Goal: Task Accomplishment & Management: Complete application form

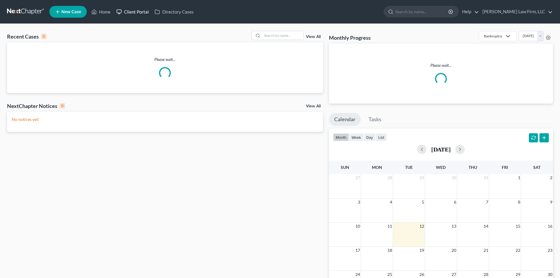
click at [136, 12] on link "Client Portal" at bounding box center [132, 11] width 38 height 11
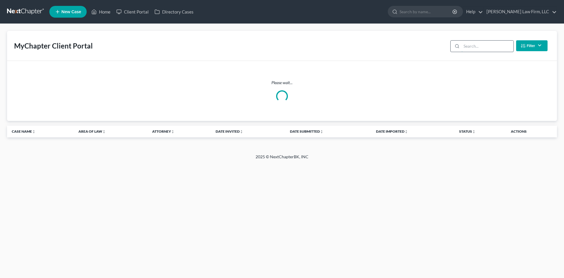
click at [479, 45] on input "search" at bounding box center [488, 46] width 52 height 11
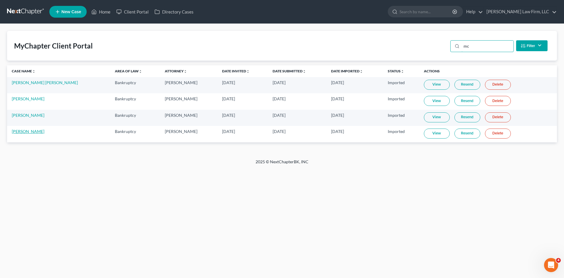
type input "mc"
click at [34, 130] on link "[PERSON_NAME]" at bounding box center [28, 131] width 33 height 5
select select "4"
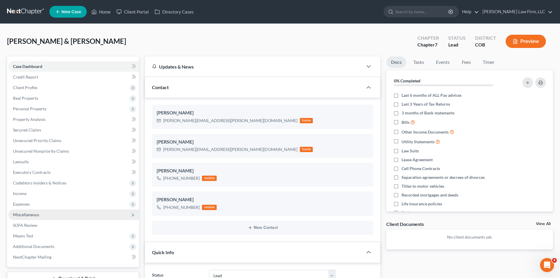
click at [45, 216] on span "Miscellaneous" at bounding box center [73, 214] width 131 height 11
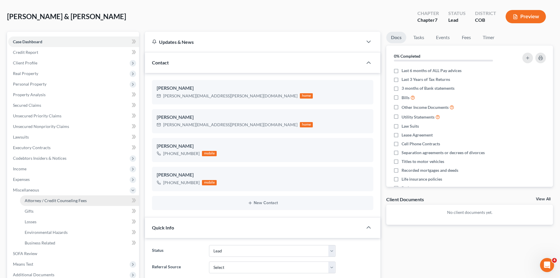
scroll to position [59, 0]
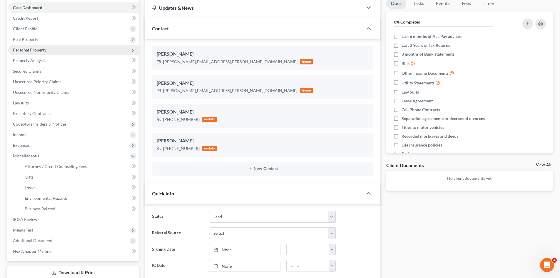
click at [33, 54] on span "Personal Property" at bounding box center [73, 50] width 131 height 11
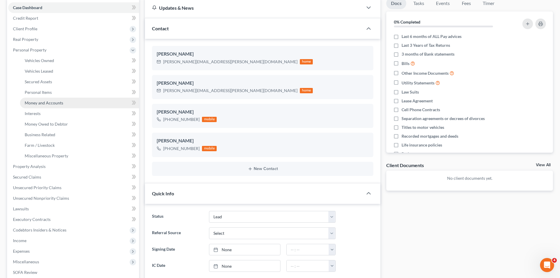
click at [44, 104] on span "Money and Accounts" at bounding box center [44, 102] width 38 height 5
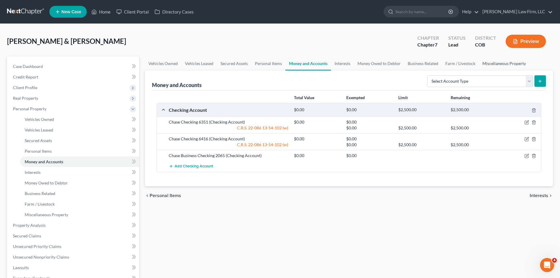
click at [495, 63] on link "Miscellaneous Property" at bounding box center [504, 63] width 51 height 14
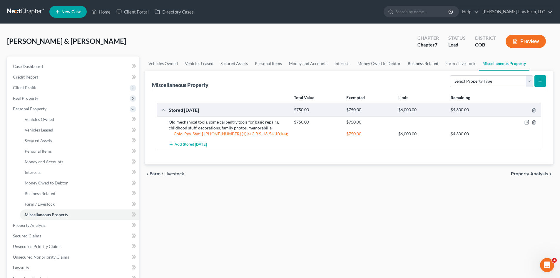
click at [428, 66] on link "Business Related" at bounding box center [423, 63] width 38 height 14
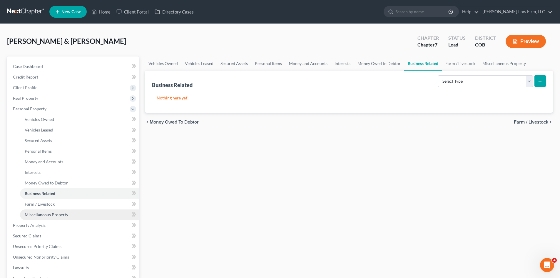
drag, startPoint x: 73, startPoint y: 216, endPoint x: 78, endPoint y: 214, distance: 5.5
click at [74, 216] on link "Miscellaneous Property" at bounding box center [79, 214] width 119 height 11
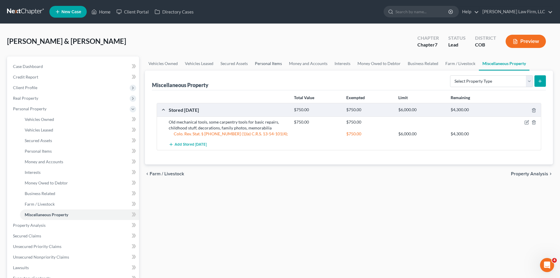
click at [264, 63] on link "Personal Items" at bounding box center [268, 63] width 34 height 14
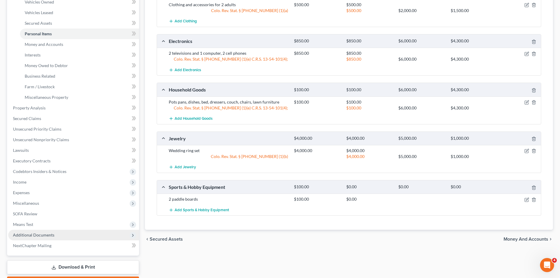
scroll to position [118, 0]
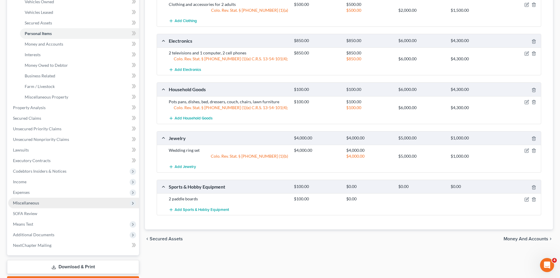
click at [54, 205] on span "Miscellaneous" at bounding box center [73, 202] width 131 height 11
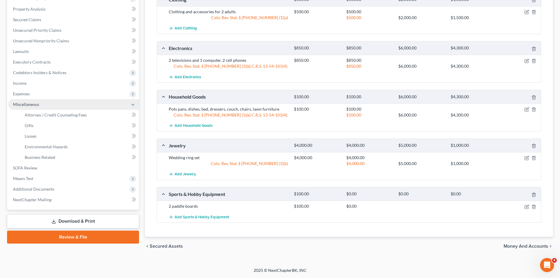
scroll to position [110, 0]
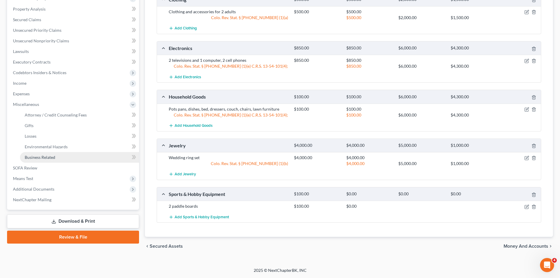
click at [49, 156] on span "Business Related" at bounding box center [40, 157] width 31 height 5
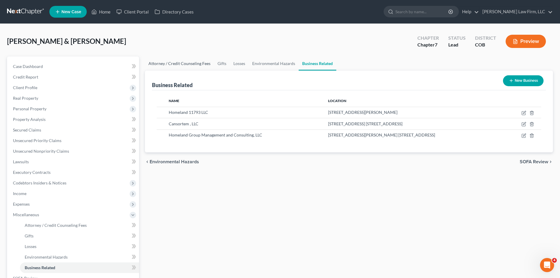
click at [196, 68] on link "Attorney / Credit Counseling Fees" at bounding box center [179, 63] width 69 height 14
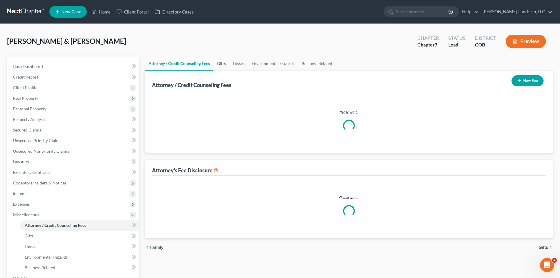
select select "0"
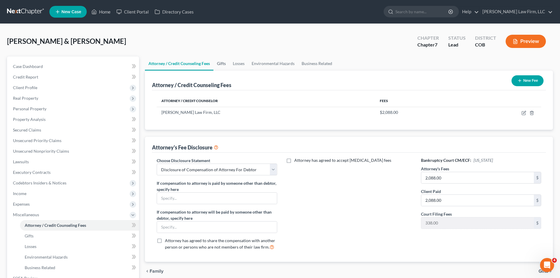
click at [227, 65] on link "Gifts" at bounding box center [221, 63] width 16 height 14
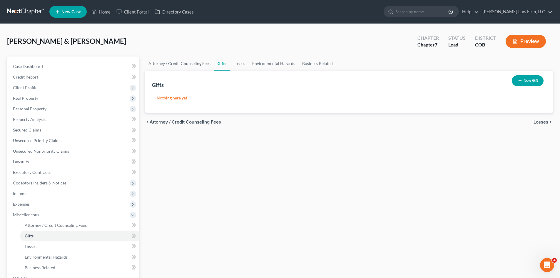
click at [242, 62] on link "Losses" at bounding box center [239, 63] width 19 height 14
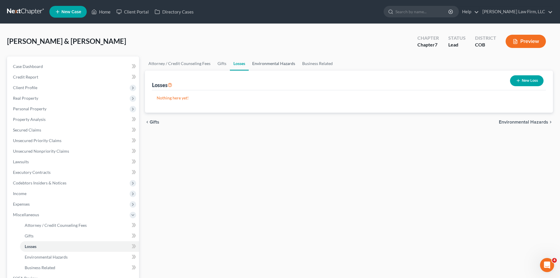
click at [270, 62] on link "Environmental Hazards" at bounding box center [274, 63] width 50 height 14
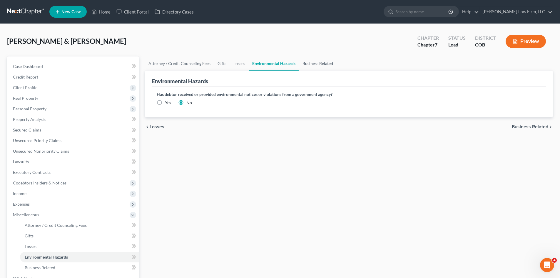
click at [317, 60] on link "Business Related" at bounding box center [318, 63] width 38 height 14
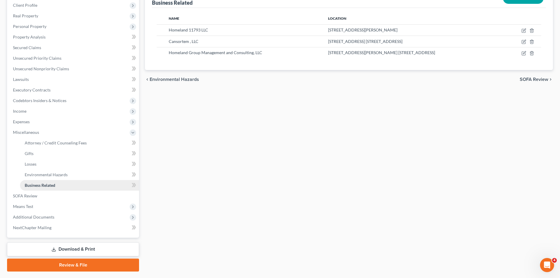
scroll to position [88, 0]
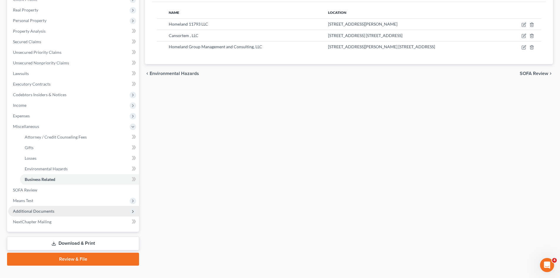
click at [47, 211] on span "Additional Documents" at bounding box center [33, 210] width 41 height 5
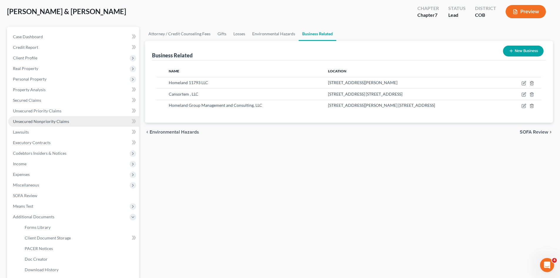
scroll to position [0, 0]
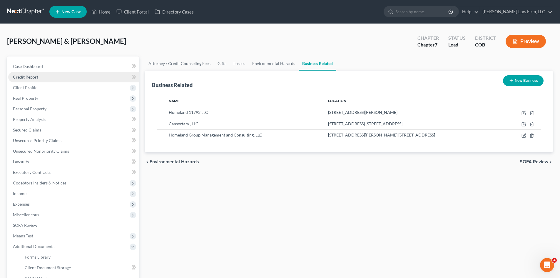
click at [37, 79] on link "Credit Report" at bounding box center [73, 77] width 131 height 11
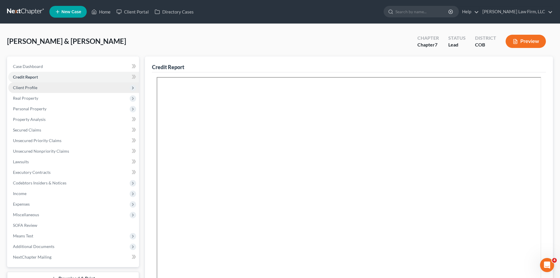
click at [46, 90] on span "Client Profile" at bounding box center [73, 87] width 131 height 11
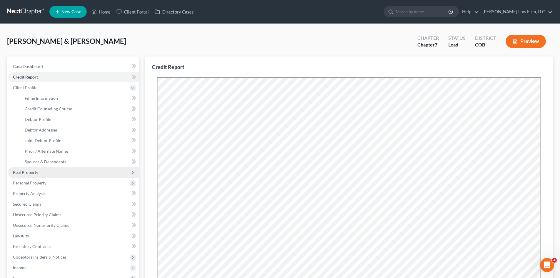
click at [58, 172] on span "Real Property" at bounding box center [73, 172] width 131 height 11
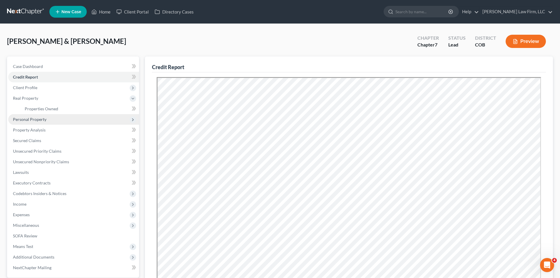
click at [48, 121] on span "Personal Property" at bounding box center [73, 119] width 131 height 11
click at [51, 123] on link "Vehicles Owned" at bounding box center [79, 119] width 119 height 11
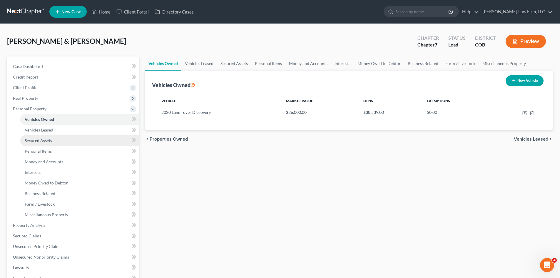
click at [56, 143] on link "Secured Assets" at bounding box center [79, 140] width 119 height 11
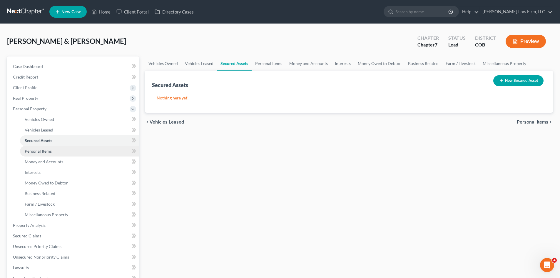
click at [56, 149] on link "Personal Items" at bounding box center [79, 151] width 119 height 11
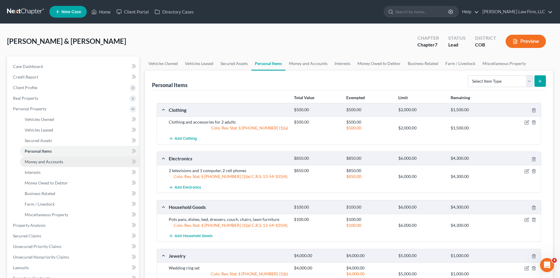
click at [61, 162] on span "Money and Accounts" at bounding box center [44, 161] width 38 height 5
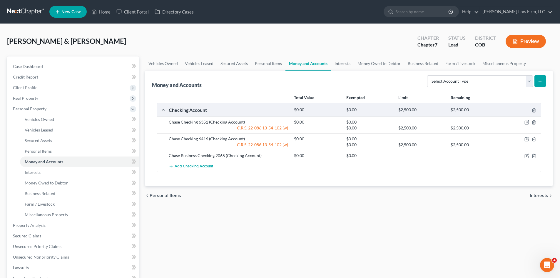
click at [340, 64] on link "Interests" at bounding box center [342, 63] width 23 height 14
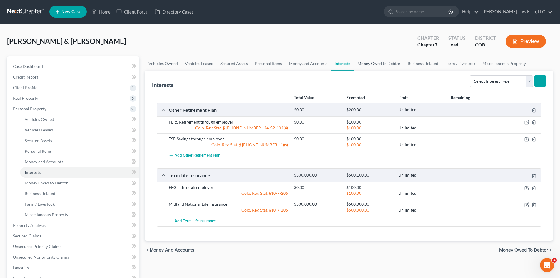
click at [384, 64] on link "Money Owed to Debtor" at bounding box center [379, 63] width 50 height 14
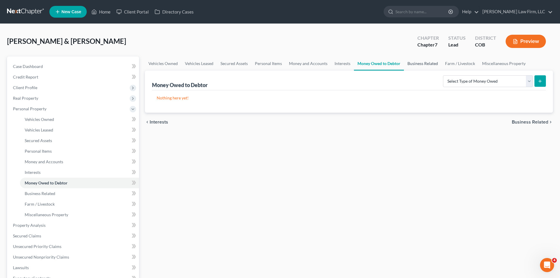
click at [432, 64] on link "Business Related" at bounding box center [423, 63] width 38 height 14
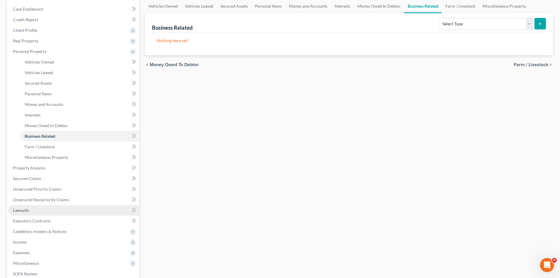
scroll to position [59, 0]
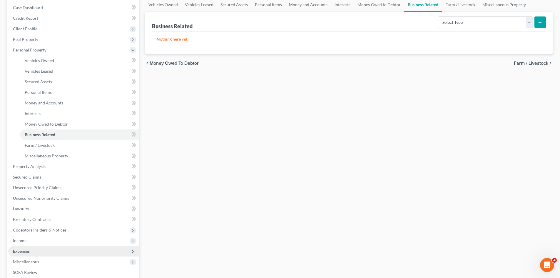
click at [36, 252] on span "Expenses" at bounding box center [73, 251] width 131 height 11
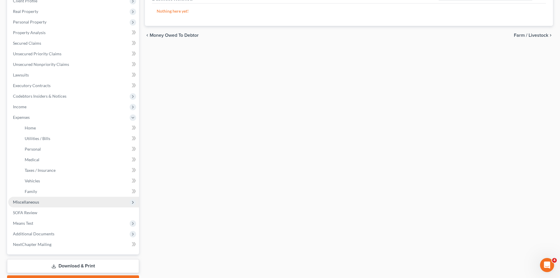
scroll to position [88, 0]
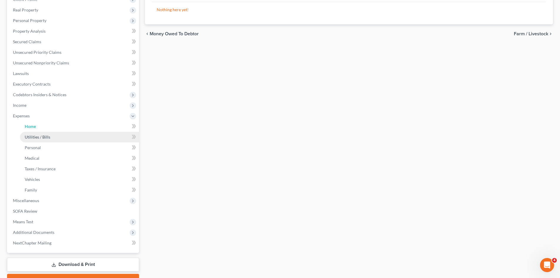
drag, startPoint x: 44, startPoint y: 130, endPoint x: 44, endPoint y: 135, distance: 4.7
click at [44, 130] on link "Home" at bounding box center [79, 126] width 119 height 11
click at [45, 148] on link "Personal" at bounding box center [79, 147] width 119 height 11
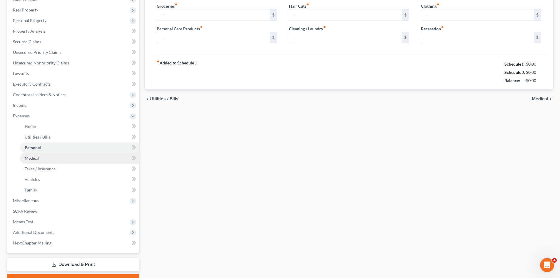
type input "850.00"
type input "50.00"
type input "60.00"
type input "20.00"
type input "75.00"
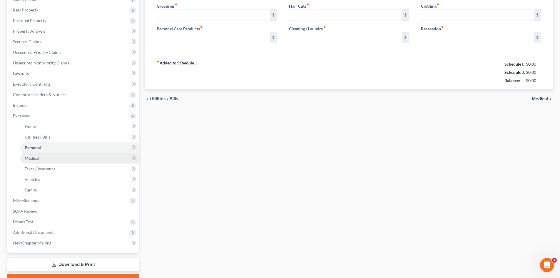
type input "100.00"
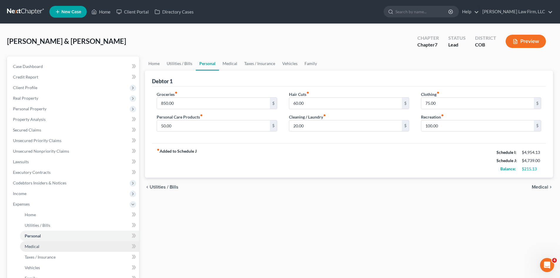
click at [56, 248] on link "Medical" at bounding box center [79, 246] width 119 height 11
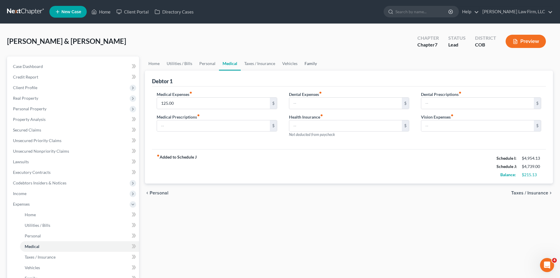
click at [303, 62] on link "Family" at bounding box center [310, 63] width 19 height 14
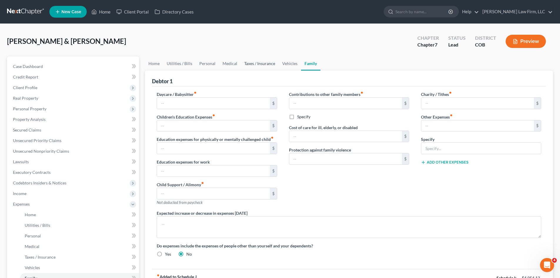
click at [269, 64] on link "Taxes / Insurance" at bounding box center [260, 63] width 38 height 14
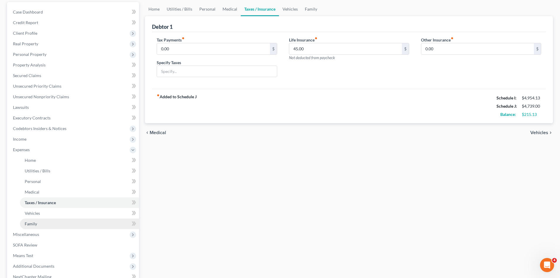
scroll to position [118, 0]
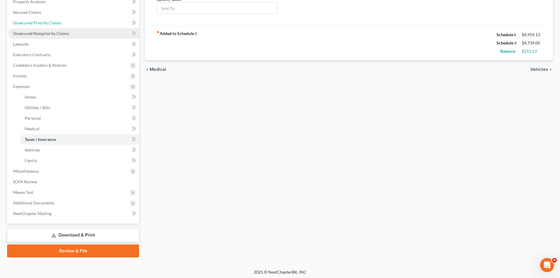
click at [39, 21] on span "Unsecured Priority Claims" at bounding box center [37, 22] width 48 height 5
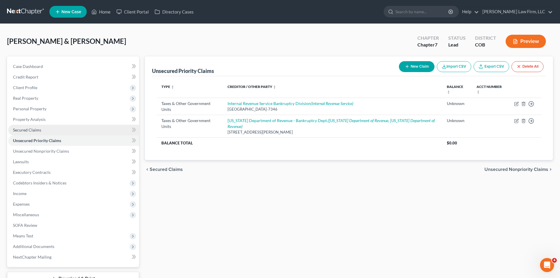
click at [35, 131] on span "Secured Claims" at bounding box center [27, 129] width 28 height 5
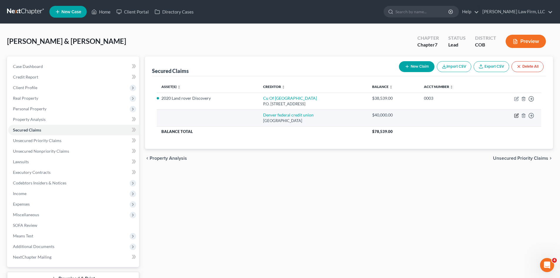
click at [515, 115] on icon "button" at bounding box center [516, 115] width 5 height 5
select select "5"
select select "0"
select select "2"
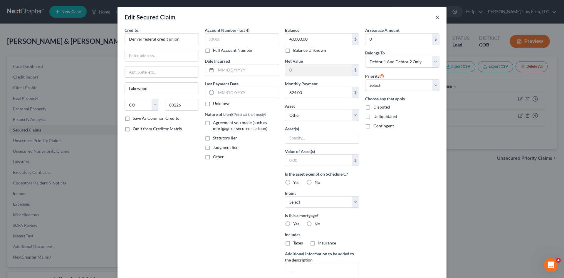
click at [437, 17] on button "×" at bounding box center [437, 17] width 4 height 7
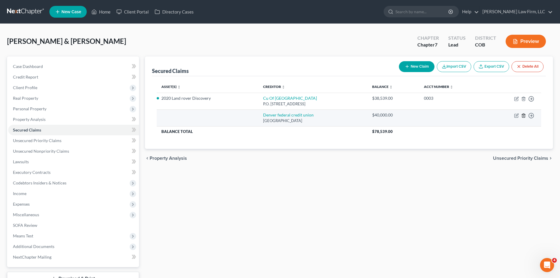
click at [523, 114] on icon "button" at bounding box center [523, 115] width 5 height 5
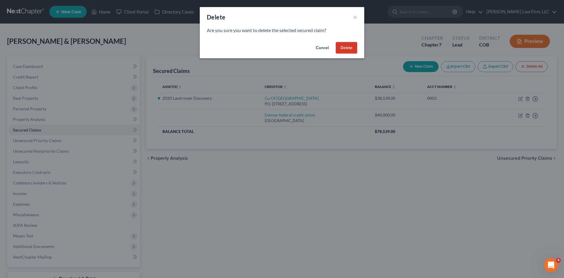
drag, startPoint x: 347, startPoint y: 47, endPoint x: 311, endPoint y: 71, distance: 43.5
click at [347, 46] on button "Delete" at bounding box center [346, 48] width 21 height 12
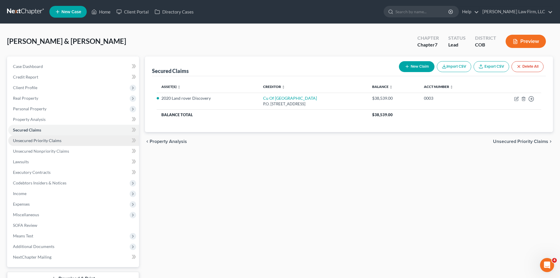
click at [41, 143] on link "Unsecured Priority Claims" at bounding box center [73, 140] width 131 height 11
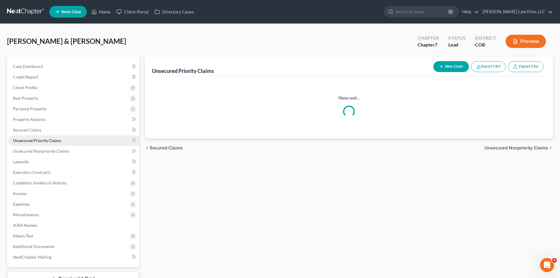
click at [41, 143] on link "Unsecured Priority Claims" at bounding box center [73, 140] width 131 height 11
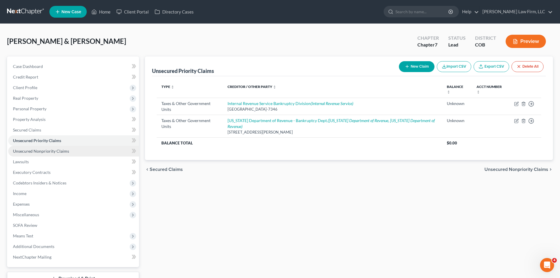
click at [39, 150] on span "Unsecured Nonpriority Claims" at bounding box center [41, 150] width 56 height 5
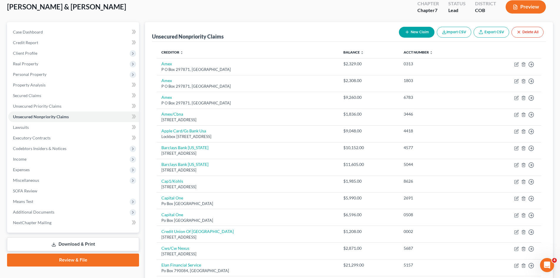
scroll to position [29, 0]
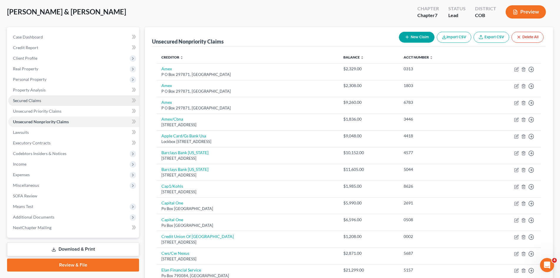
click at [41, 99] on span "Secured Claims" at bounding box center [27, 100] width 28 height 5
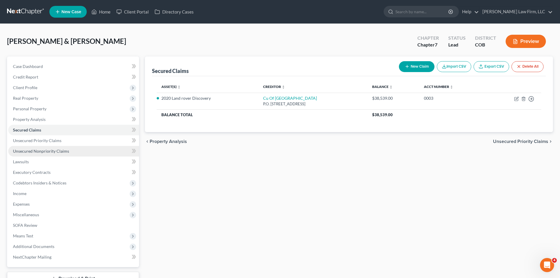
click at [43, 152] on span "Unsecured Nonpriority Claims" at bounding box center [41, 150] width 56 height 5
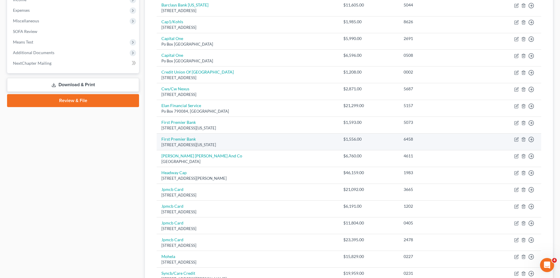
scroll to position [206, 0]
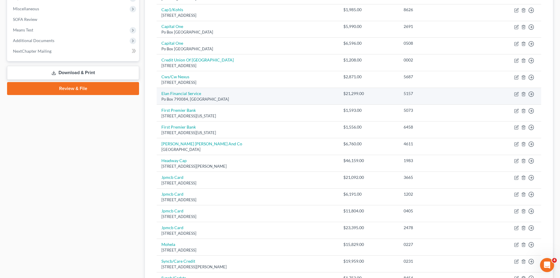
click at [300, 100] on div "Po Box 790084, [GEOGRAPHIC_DATA]" at bounding box center [247, 99] width 172 height 6
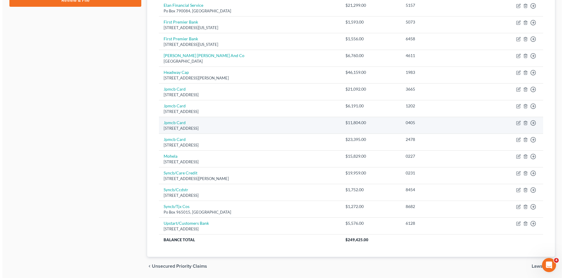
scroll to position [88, 0]
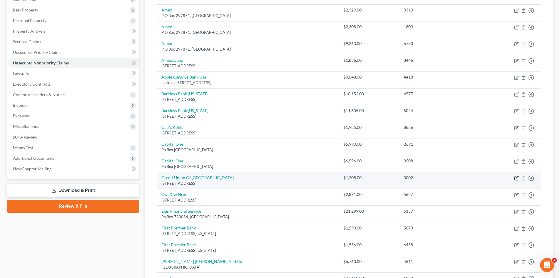
click at [517, 178] on icon "button" at bounding box center [516, 177] width 3 height 3
select select "5"
select select "0"
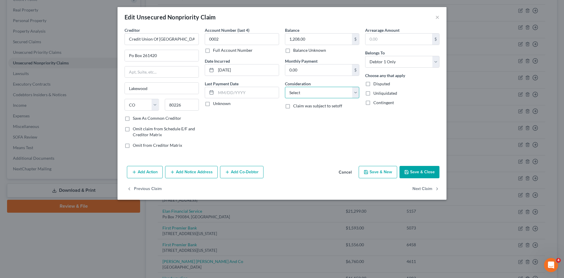
click at [334, 93] on select "Select Cable / Satellite Services Collection Agency Credit Card Debt Debt Couns…" at bounding box center [322, 93] width 74 height 12
select select "14"
click at [285, 87] on select "Select Cable / Satellite Services Collection Agency Credit Card Debt Debt Couns…" at bounding box center [322, 93] width 74 height 12
click at [148, 173] on button "Add Action" at bounding box center [145, 172] width 36 height 12
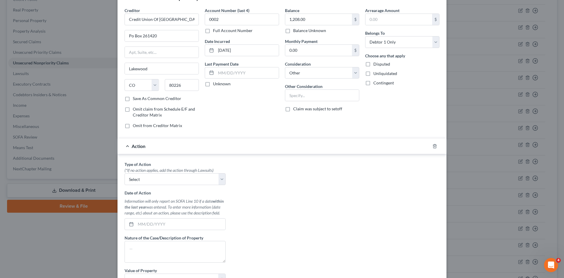
scroll to position [29, 0]
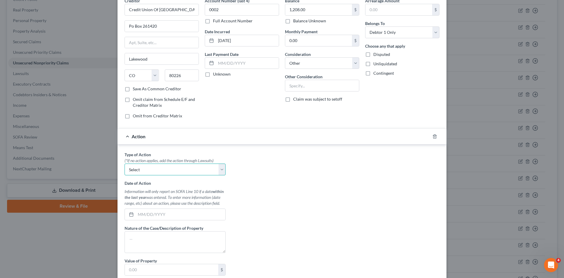
click at [210, 169] on select "Select Repossession Garnishment Foreclosure Personal Injury Attached, Seized, O…" at bounding box center [175, 169] width 101 height 12
select select "0"
click at [125, 163] on select "Select Repossession Garnishment Foreclosure Personal Injury Attached, Seized, O…" at bounding box center [175, 169] width 101 height 12
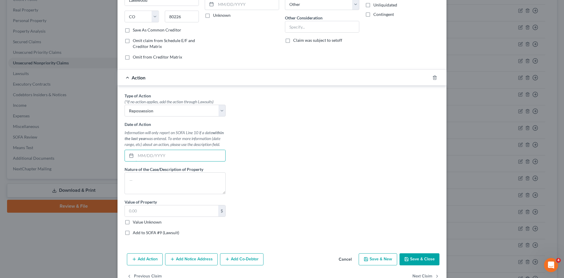
drag, startPoint x: 189, startPoint y: 159, endPoint x: 254, endPoint y: 165, distance: 65.5
click at [189, 158] on input "text" at bounding box center [181, 155] width 90 height 11
type input "4"
click at [158, 155] on input "04/" at bounding box center [181, 155] width 90 height 11
type input "[DATE]"
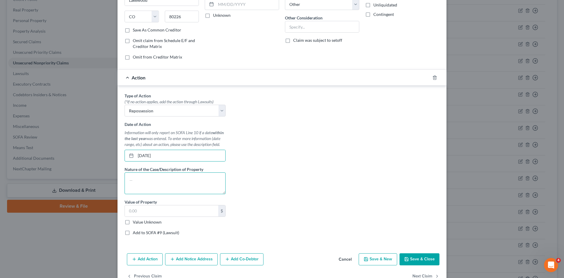
click at [147, 176] on textarea at bounding box center [175, 183] width 101 height 22
drag, startPoint x: 193, startPoint y: 180, endPoint x: 71, endPoint y: 183, distance: 121.7
click at [71, 183] on div "Edit Unsecured Nonpriority Claim × Creditor * Credit Union Of [GEOGRAPHIC_DATA]…" at bounding box center [282, 139] width 564 height 278
type textarea "Four winds hurricane class A RV"
click at [150, 222] on label "Value Unknown" at bounding box center [147, 222] width 29 height 6
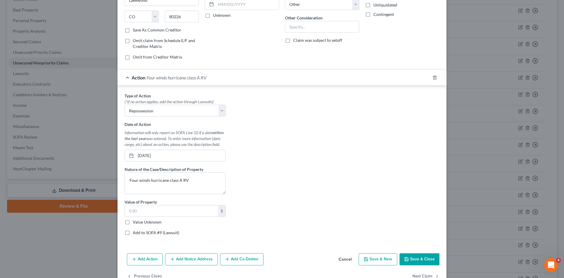
click at [139, 222] on input "Value Unknown" at bounding box center [137, 221] width 4 height 4
checkbox input "true"
type input "0.00"
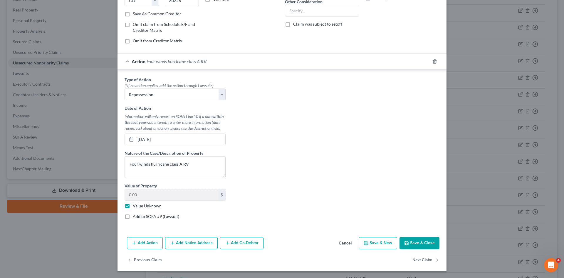
scroll to position [0, 0]
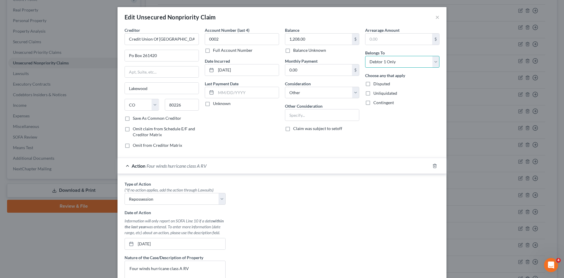
click at [434, 61] on select "Select Debtor 1 Only Debtor 2 Only Debtor 1 And Debtor 2 Only At Least One Of T…" at bounding box center [402, 62] width 74 height 12
select select "2"
click at [365, 56] on select "Select Debtor 1 Only Debtor 2 Only Debtor 1 And Debtor 2 Only At Least One Of T…" at bounding box center [402, 62] width 74 height 12
click at [348, 115] on input "text" at bounding box center [322, 114] width 74 height 11
drag, startPoint x: 320, startPoint y: 103, endPoint x: 324, endPoint y: 115, distance: 12.5
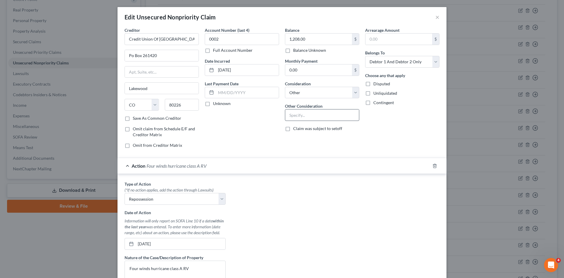
click at [321, 108] on div "Other Consideration" at bounding box center [322, 112] width 74 height 18
drag, startPoint x: 324, startPoint y: 115, endPoint x: 328, endPoint y: 113, distance: 4.7
click at [324, 115] on input "text" at bounding box center [322, 114] width 74 height 11
paste input "Recreational Merchandise"
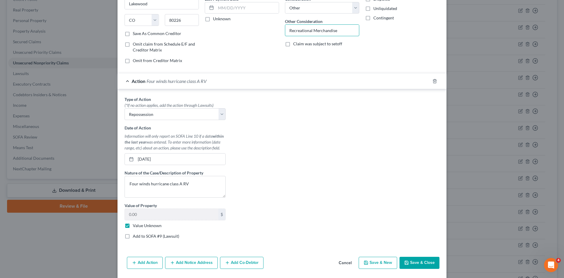
scroll to position [104, 0]
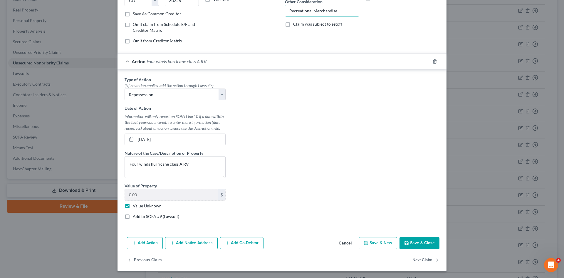
type input "Recreational Merchandise"
click at [380, 244] on button "Save & New" at bounding box center [378, 243] width 38 height 12
select select "2"
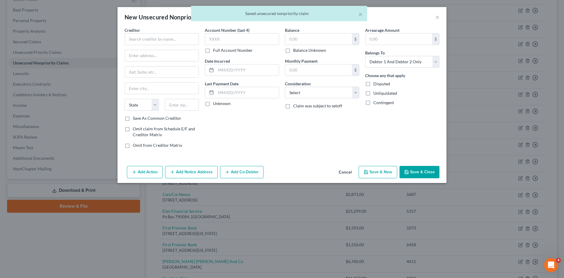
click at [350, 170] on button "Cancel" at bounding box center [345, 172] width 22 height 12
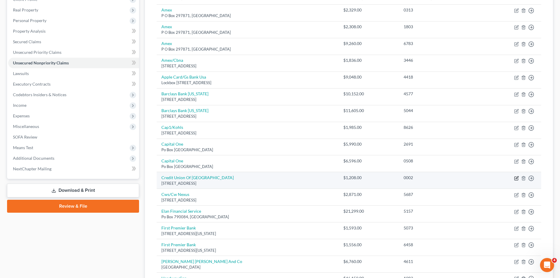
click at [518, 177] on icon "button" at bounding box center [516, 177] width 3 height 3
select select "5"
select select "14"
select select "2"
select select "0"
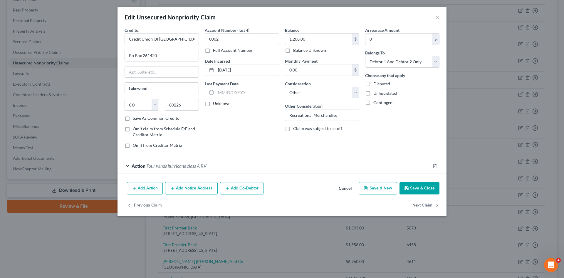
click at [209, 167] on div "Action Four winds hurricane class A RV" at bounding box center [274, 166] width 313 height 16
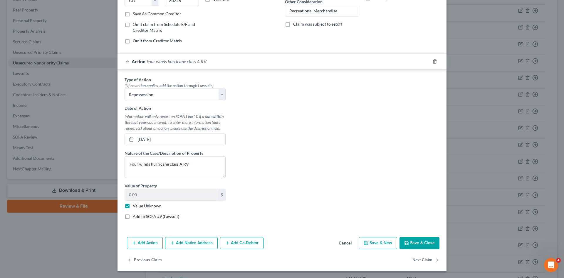
click at [427, 244] on button "Save & Close" at bounding box center [420, 243] width 40 height 12
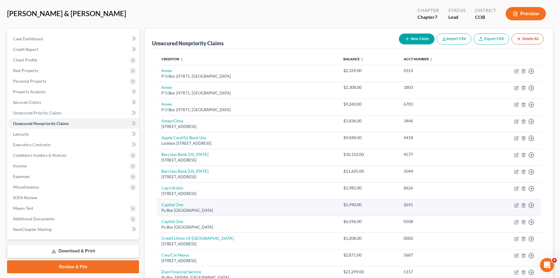
scroll to position [0, 0]
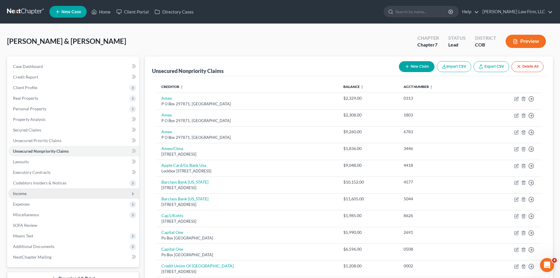
click at [39, 196] on span "Income" at bounding box center [73, 193] width 131 height 11
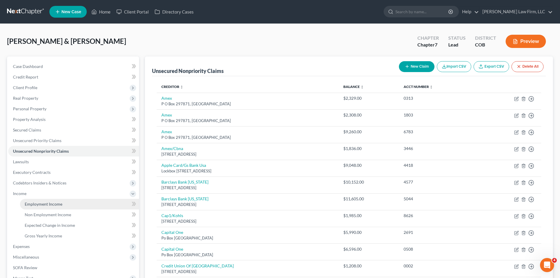
click at [54, 202] on span "Employment Income" at bounding box center [44, 203] width 38 height 5
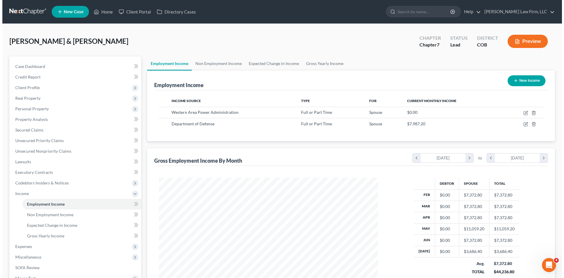
scroll to position [110, 231]
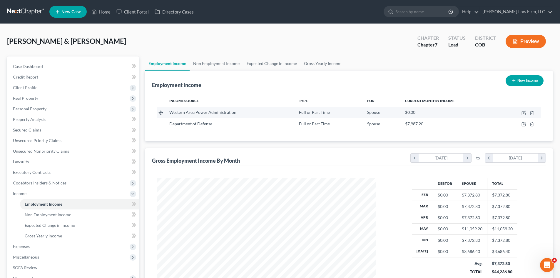
click at [497, 112] on td "$0.00" at bounding box center [450, 112] width 100 height 11
click at [522, 115] on icon "button" at bounding box center [524, 113] width 4 height 4
select select "0"
select select "5"
select select "2"
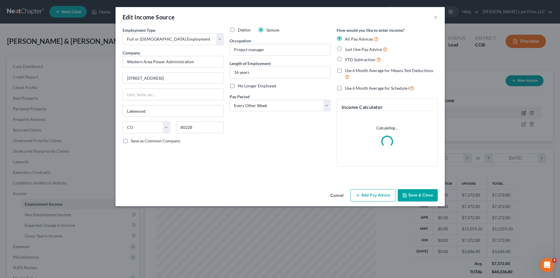
scroll to position [110, 233]
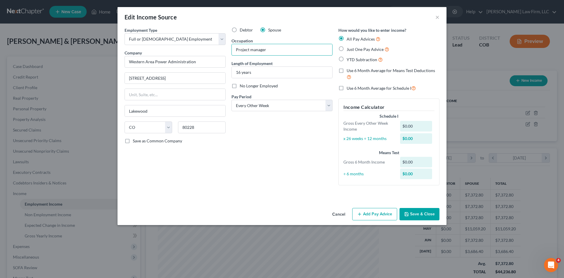
drag, startPoint x: 271, startPoint y: 49, endPoint x: 209, endPoint y: 55, distance: 62.5
click at [209, 55] on div "Employment Type * Select Full or [DEMOGRAPHIC_DATA] Employment Self Employment …" at bounding box center [282, 111] width 321 height 168
click at [342, 212] on button "Cancel" at bounding box center [339, 214] width 22 height 12
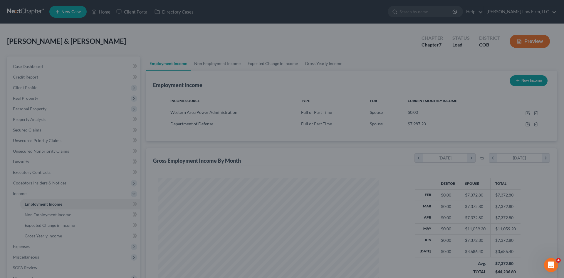
scroll to position [293726, 293605]
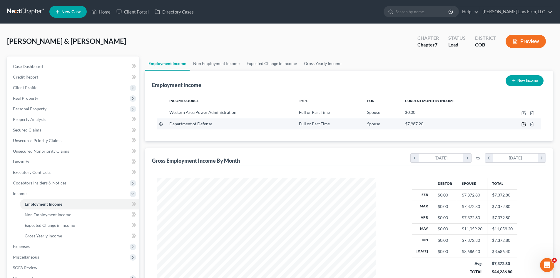
click at [523, 123] on icon "button" at bounding box center [523, 124] width 5 height 5
select select "0"
select select "2"
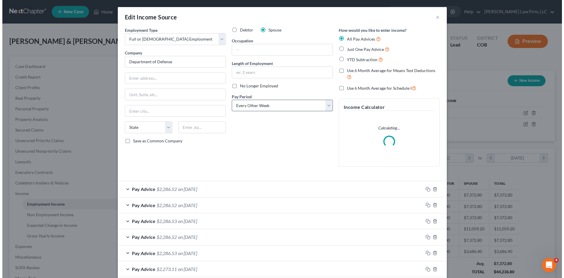
scroll to position [110, 233]
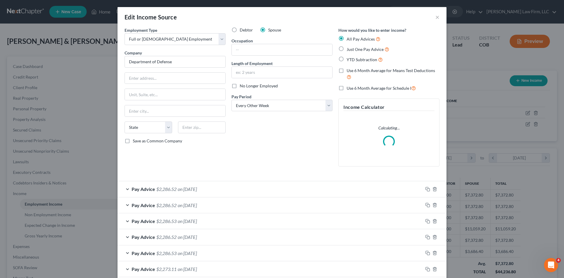
click at [259, 43] on div "Occupation" at bounding box center [282, 47] width 101 height 18
click at [260, 49] on input "text" at bounding box center [282, 49] width 100 height 11
paste input "Project manager"
type input "Project manager"
click at [269, 67] on input "text" at bounding box center [282, 72] width 100 height 11
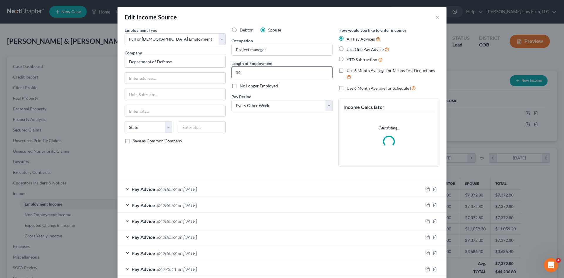
type input "16 years"
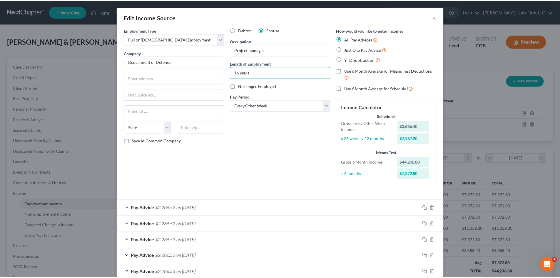
scroll to position [146, 0]
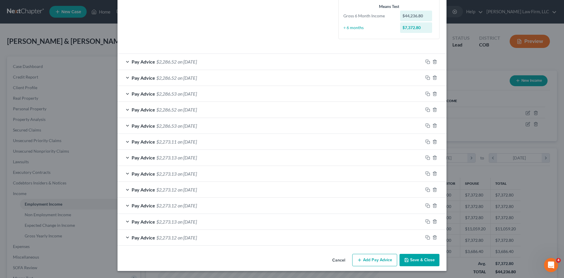
drag, startPoint x: 416, startPoint y: 260, endPoint x: 225, endPoint y: 71, distance: 268.0
click at [416, 260] on button "Save & Close" at bounding box center [420, 260] width 40 height 12
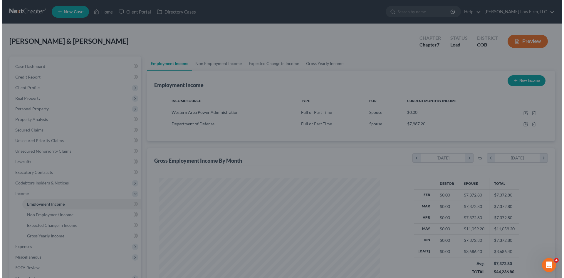
scroll to position [293726, 293605]
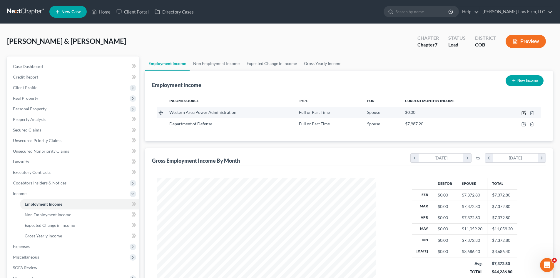
click at [525, 113] on icon "button" at bounding box center [523, 112] width 5 height 5
select select "0"
select select "5"
select select "2"
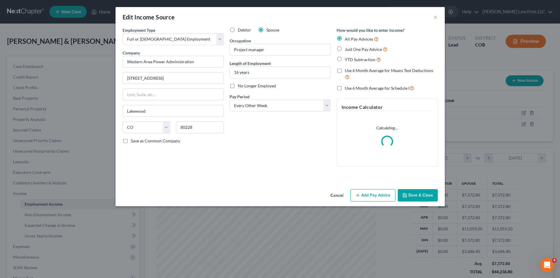
scroll to position [110, 233]
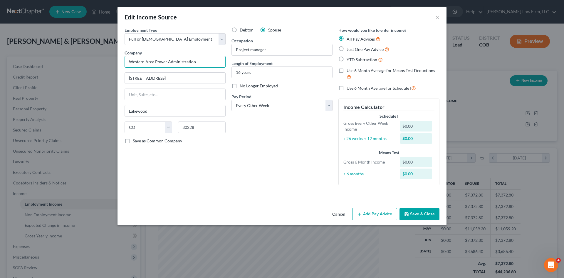
drag, startPoint x: 199, startPoint y: 61, endPoint x: 74, endPoint y: 66, distance: 124.4
click at [74, 66] on div "Edit Income Source × Employment Type * Select Full or [DEMOGRAPHIC_DATA] Employ…" at bounding box center [282, 139] width 564 height 278
click at [341, 212] on button "Cancel" at bounding box center [339, 214] width 22 height 12
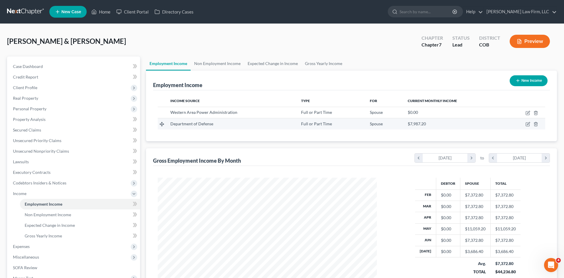
scroll to position [293726, 293605]
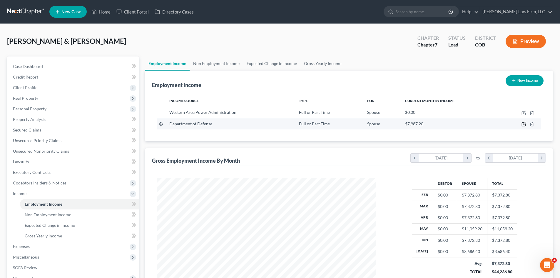
click at [524, 124] on icon "button" at bounding box center [524, 123] width 3 height 3
select select "0"
select select "2"
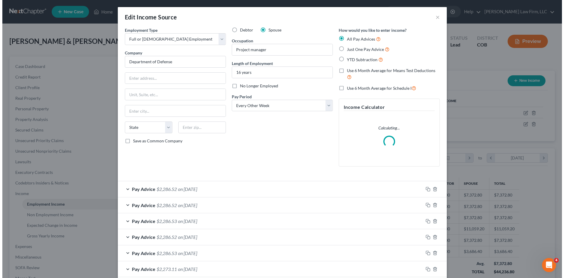
scroll to position [110, 233]
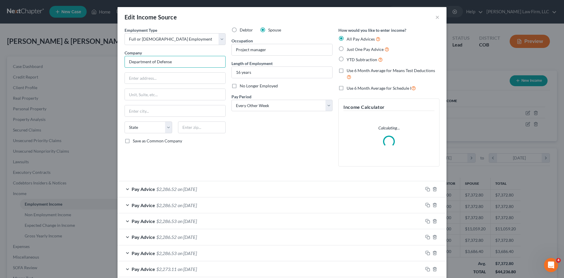
click at [187, 57] on input "Department of Defense" at bounding box center [175, 62] width 101 height 12
paste input "Western Area Power Administration"
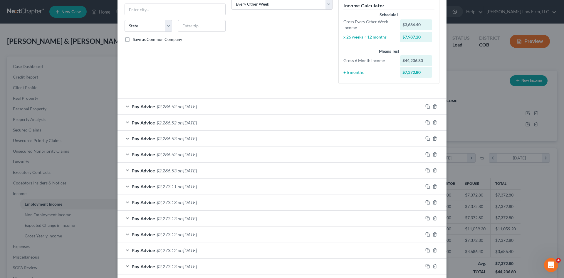
scroll to position [146, 0]
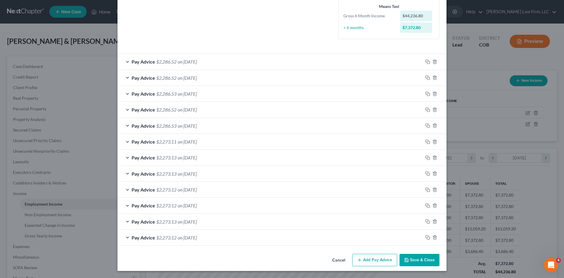
type input "Department of Defense- Western Area Power Administration"
click at [420, 258] on button "Save & Close" at bounding box center [420, 260] width 40 height 12
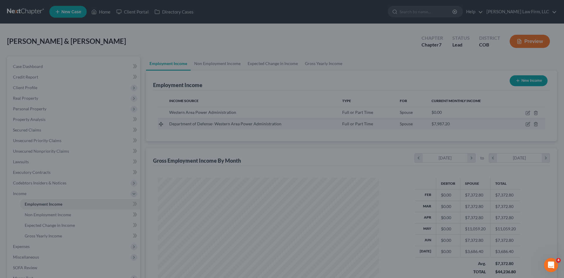
scroll to position [293726, 293605]
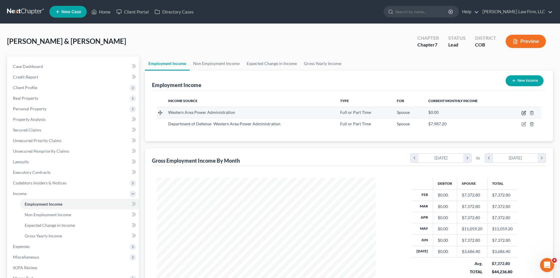
click at [522, 112] on icon "button" at bounding box center [524, 113] width 4 height 4
select select "0"
select select "5"
select select "2"
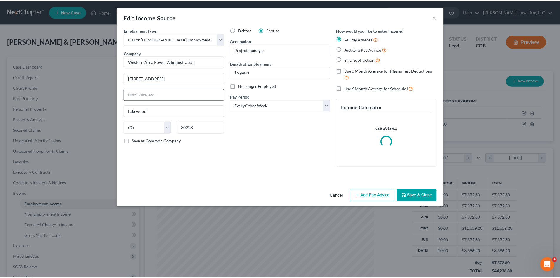
scroll to position [110, 233]
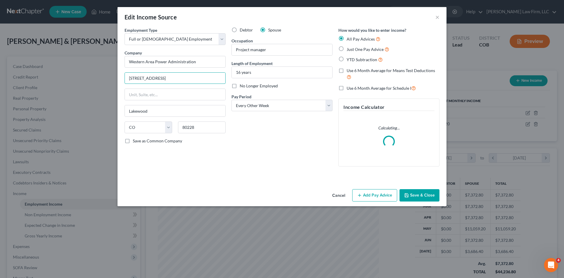
drag, startPoint x: 187, startPoint y: 81, endPoint x: 86, endPoint y: 82, distance: 101.4
click at [85, 81] on div "Edit Income Source × Employment Type * Select Full or [DEMOGRAPHIC_DATA] Employ…" at bounding box center [282, 139] width 564 height 278
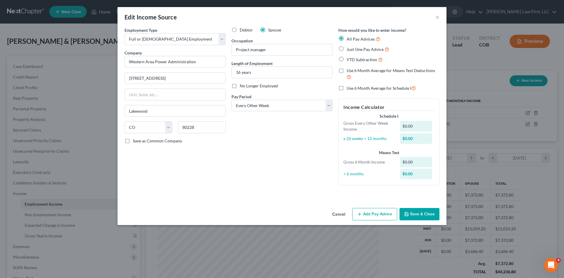
click at [427, 213] on button "Save & Close" at bounding box center [420, 214] width 40 height 12
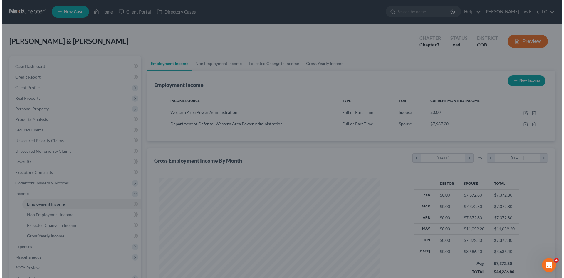
scroll to position [293726, 293605]
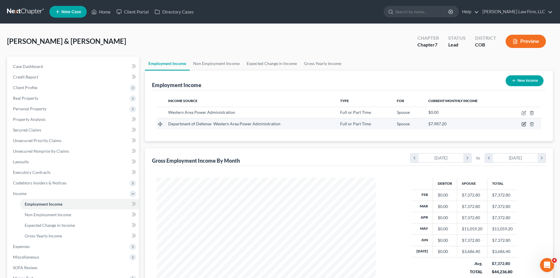
click at [524, 125] on icon "button" at bounding box center [524, 123] width 3 height 3
select select "0"
select select "2"
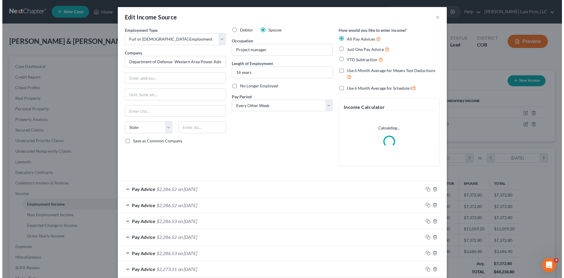
scroll to position [110, 233]
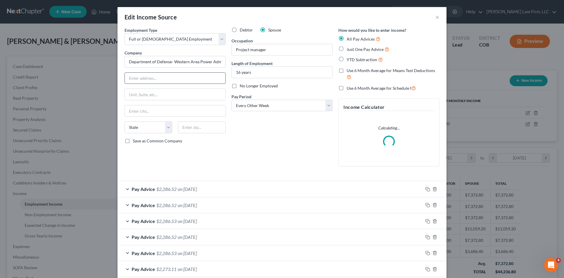
click at [187, 79] on input "text" at bounding box center [175, 78] width 100 height 11
paste input "[STREET_ADDRESS]"
type input "[STREET_ADDRESS]"
click at [153, 111] on input "text" at bounding box center [175, 110] width 100 height 11
type input "Lakewood"
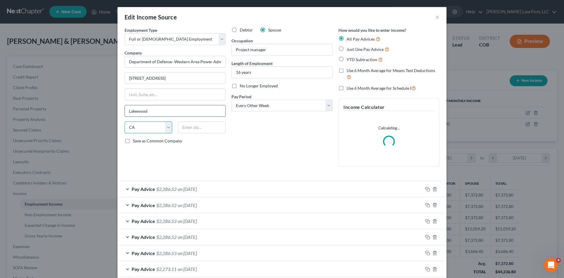
select select "5"
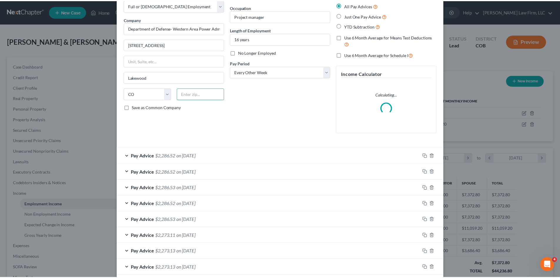
scroll to position [127, 0]
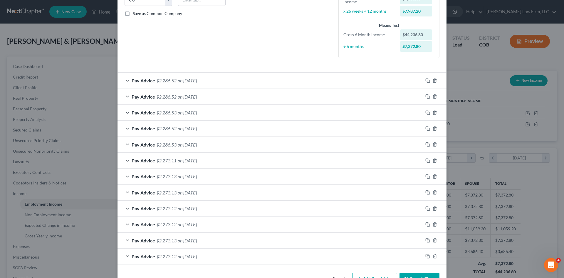
drag, startPoint x: 413, startPoint y: 261, endPoint x: 416, endPoint y: 273, distance: 12.5
click at [416, 272] on div "Edit Income Source × Employment Type * Select Full or [DEMOGRAPHIC_DATA] Employ…" at bounding box center [282, 85] width 329 height 410
click at [417, 276] on button "Save & Close" at bounding box center [420, 278] width 40 height 12
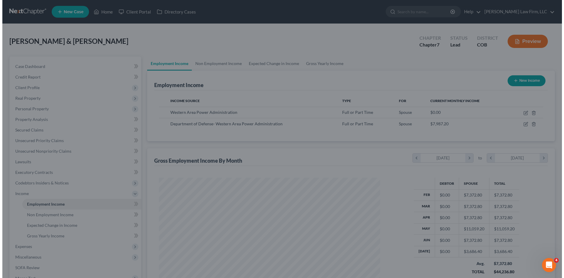
scroll to position [293726, 293605]
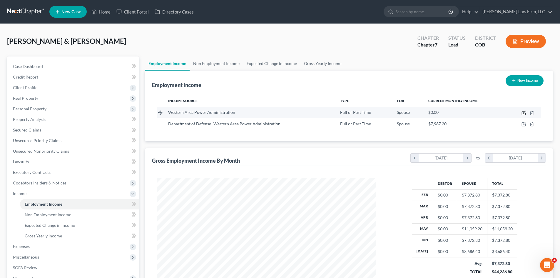
click at [522, 112] on icon "button" at bounding box center [523, 112] width 5 height 5
select select "0"
select select "5"
select select "2"
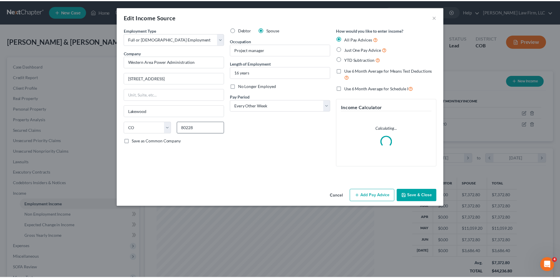
scroll to position [110, 233]
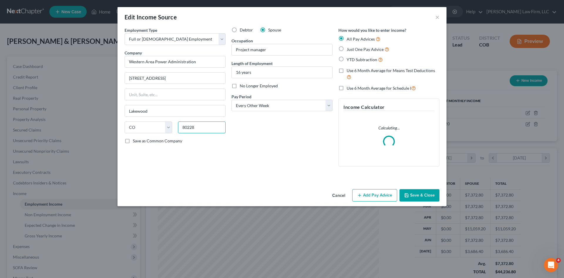
drag, startPoint x: 200, startPoint y: 126, endPoint x: 246, endPoint y: 157, distance: 55.7
click at [147, 132] on div "State [US_STATE] AK AR AZ CA CO CT DE DC [GEOGRAPHIC_DATA] [GEOGRAPHIC_DATA] GU…" at bounding box center [175, 129] width 107 height 16
click at [415, 195] on button "Save & Close" at bounding box center [420, 195] width 40 height 12
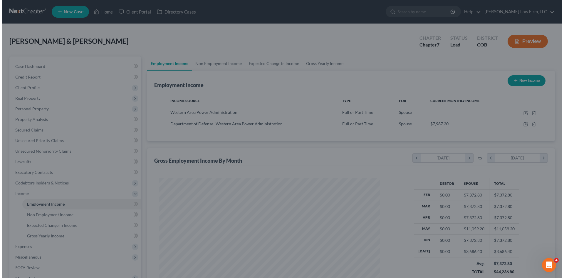
scroll to position [293726, 293605]
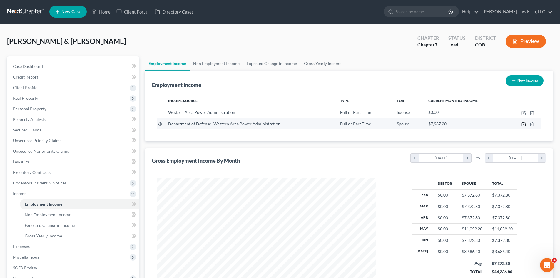
click at [521, 123] on icon "button" at bounding box center [523, 124] width 5 height 5
select select "0"
select select "5"
select select "2"
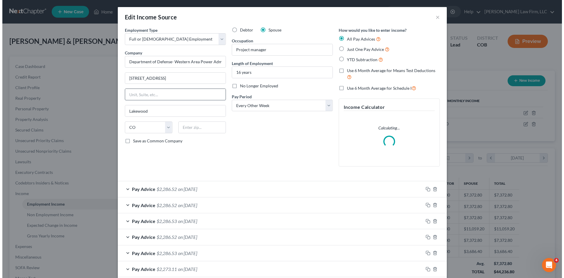
scroll to position [110, 233]
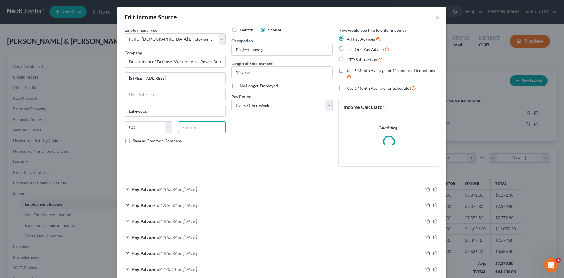
click at [196, 131] on input "text" at bounding box center [202, 127] width 48 height 12
paste input "80228"
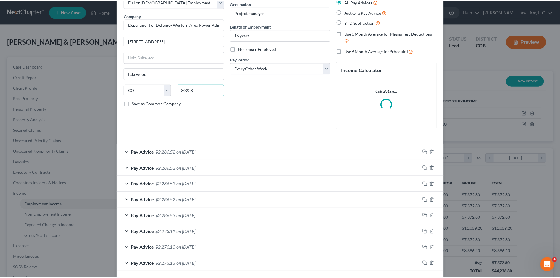
scroll to position [127, 0]
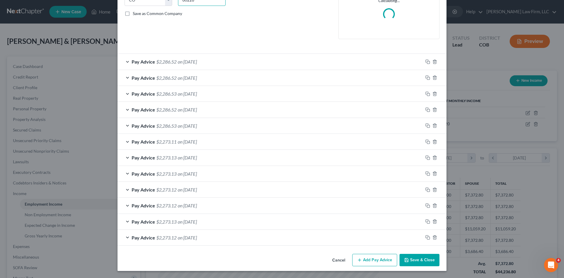
type input "80228"
click at [406, 259] on icon "button" at bounding box center [406, 259] width 5 height 5
type input "[GEOGRAPHIC_DATA]"
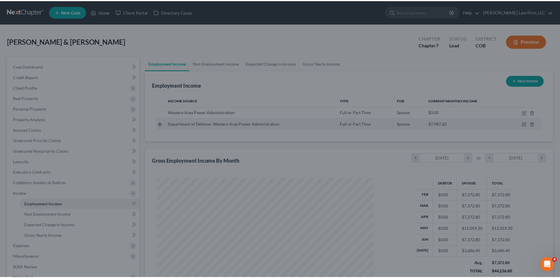
scroll to position [0, 0]
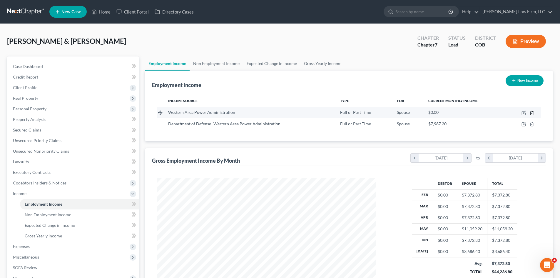
click at [532, 111] on icon "button" at bounding box center [531, 112] width 5 height 5
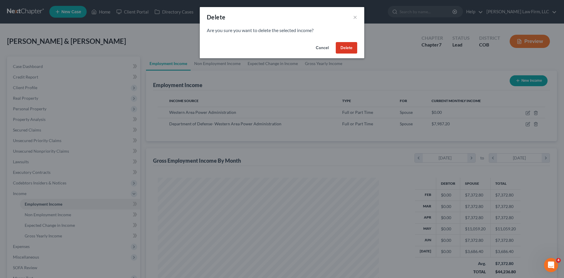
click at [352, 47] on button "Delete" at bounding box center [346, 48] width 21 height 12
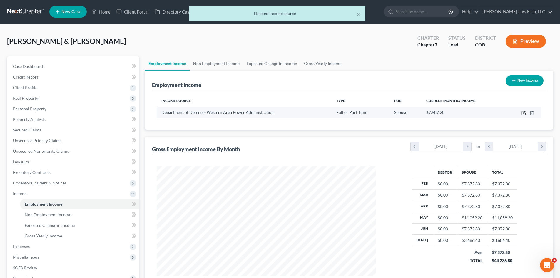
click at [522, 114] on icon "button" at bounding box center [524, 113] width 4 height 4
select select "0"
select select "5"
select select "2"
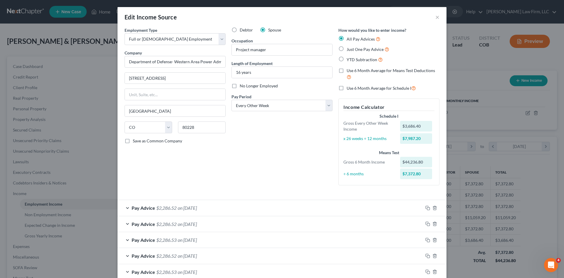
click at [306, 157] on div "Debtor Spouse Occupation Project manager Length of Employment 16 years No Longe…" at bounding box center [282, 108] width 107 height 163
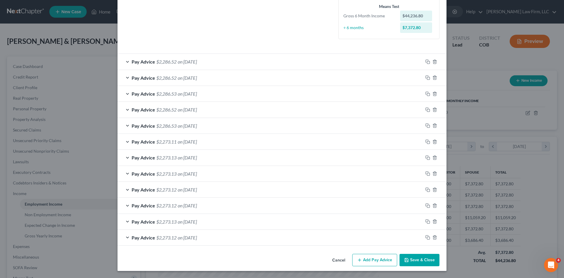
click at [419, 259] on button "Save & Close" at bounding box center [420, 260] width 40 height 12
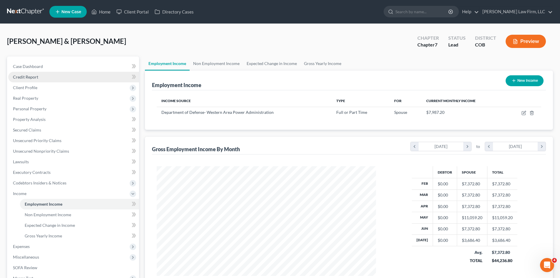
click at [62, 81] on link "Credit Report" at bounding box center [73, 77] width 131 height 11
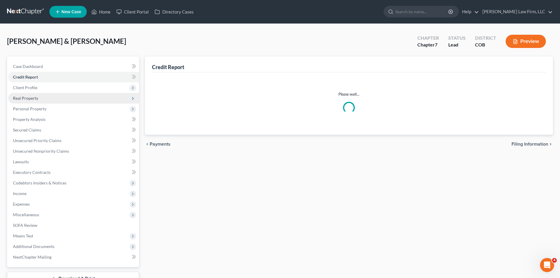
click at [65, 93] on span "Real Property" at bounding box center [73, 98] width 131 height 11
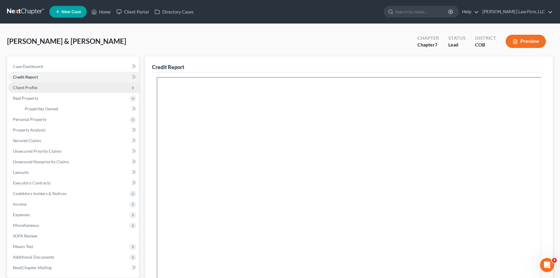
click at [65, 88] on span "Client Profile" at bounding box center [73, 87] width 131 height 11
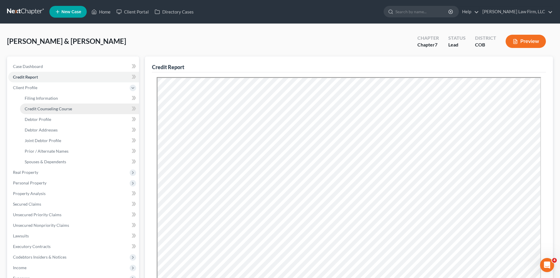
click at [65, 107] on span "Credit Counseling Course" at bounding box center [48, 108] width 47 height 5
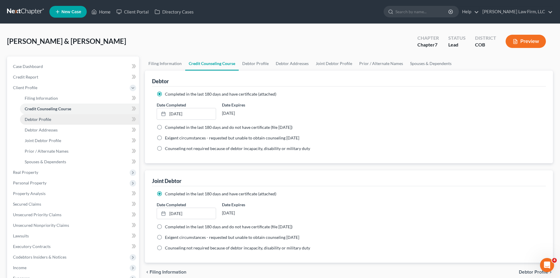
click at [68, 117] on link "Debtor Profile" at bounding box center [79, 119] width 119 height 11
select select "1"
select select "2"
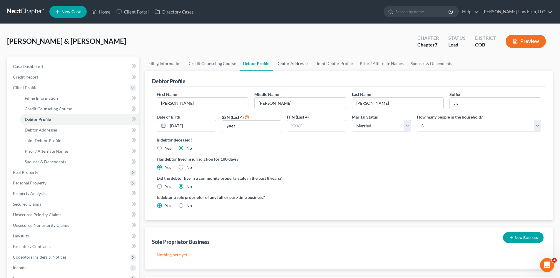
click at [302, 63] on link "Debtor Addresses" at bounding box center [293, 63] width 40 height 14
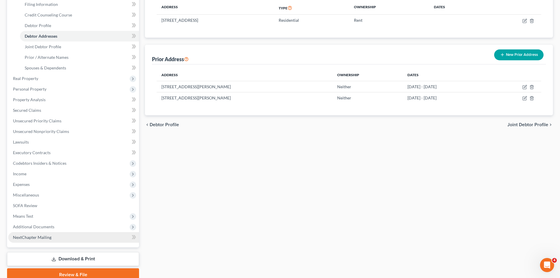
scroll to position [119, 0]
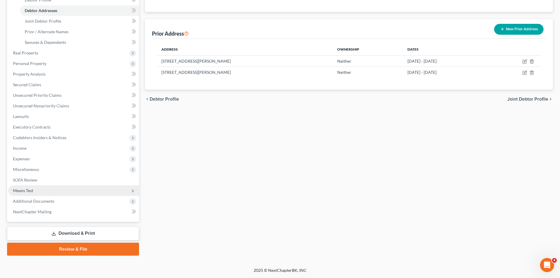
click at [31, 189] on span "Means Test" at bounding box center [23, 190] width 20 height 5
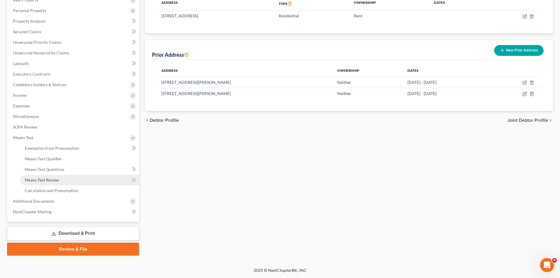
scroll to position [98, 0]
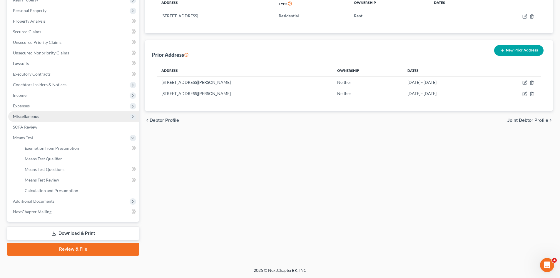
click at [25, 117] on span "Miscellaneous" at bounding box center [26, 116] width 26 height 5
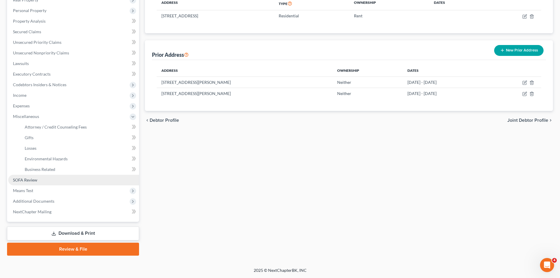
click at [30, 184] on link "SOFA Review" at bounding box center [73, 180] width 131 height 11
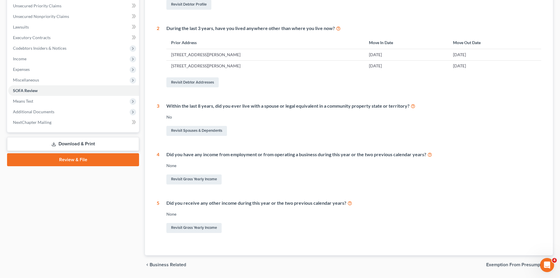
scroll to position [153, 0]
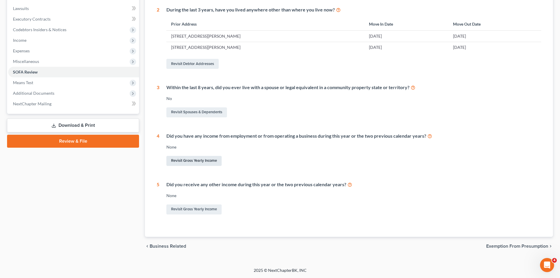
click at [207, 161] on link "Revisit Gross Yearly Income" at bounding box center [193, 161] width 55 height 10
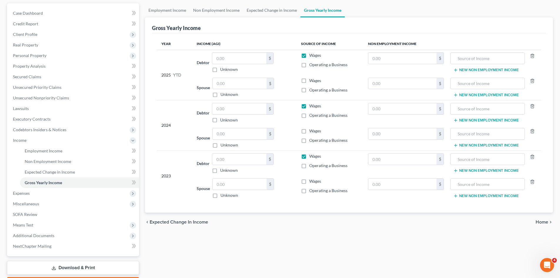
scroll to position [59, 0]
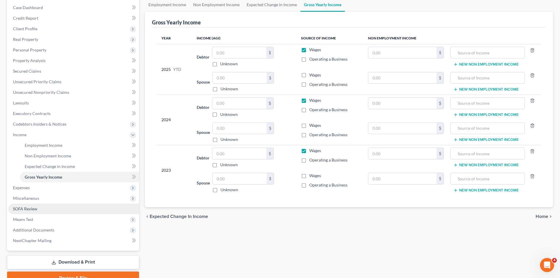
drag, startPoint x: 33, startPoint y: 210, endPoint x: 40, endPoint y: 208, distance: 6.8
click at [33, 210] on span "SOFA Review" at bounding box center [25, 208] width 24 height 5
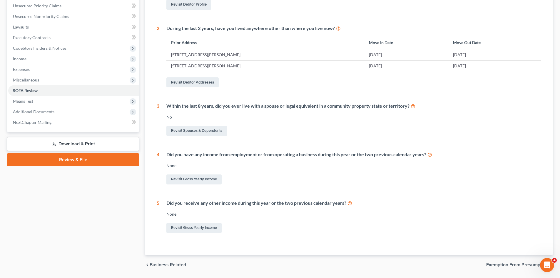
scroll to position [153, 0]
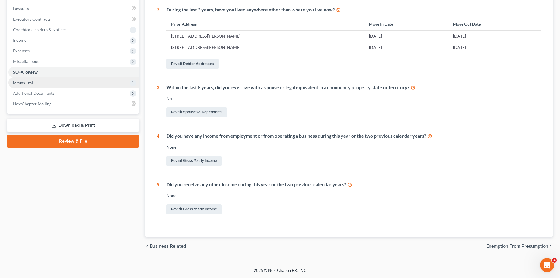
click at [68, 82] on span "Means Test" at bounding box center [73, 82] width 131 height 11
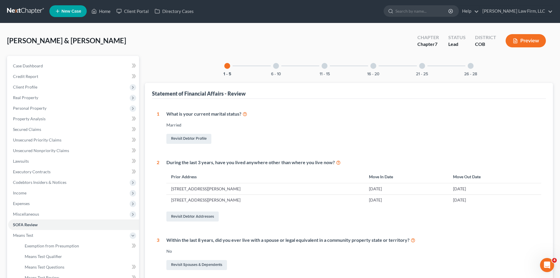
scroll to position [0, 0]
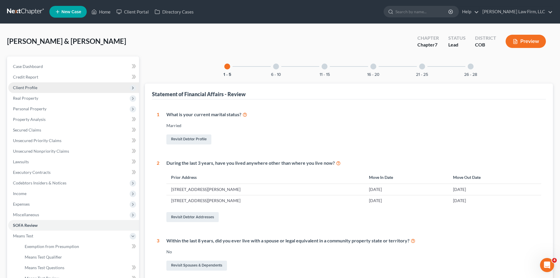
click at [66, 86] on span "Client Profile" at bounding box center [73, 87] width 131 height 11
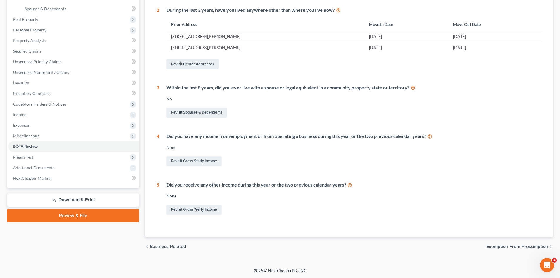
scroll to position [153, 0]
